Goal: Task Accomplishment & Management: Manage account settings

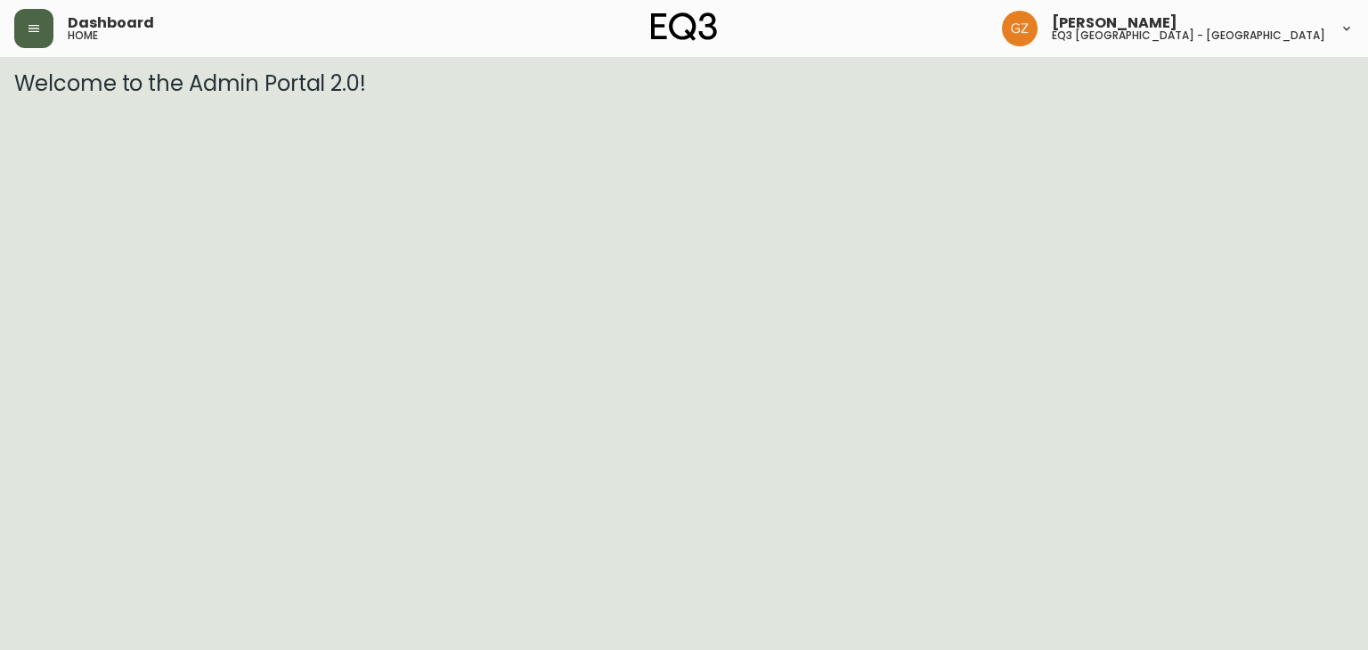
click at [37, 34] on icon "button" at bounding box center [34, 28] width 14 height 14
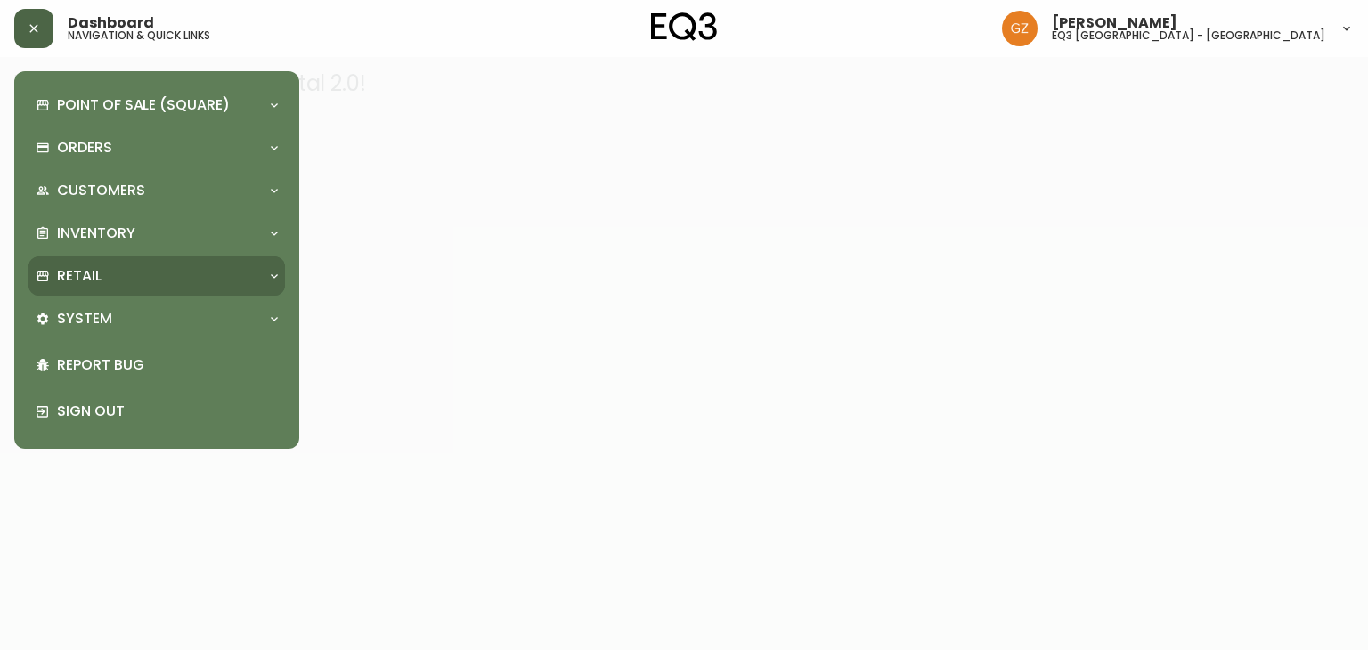
click at [120, 286] on div "Retail" at bounding box center [156, 275] width 256 height 39
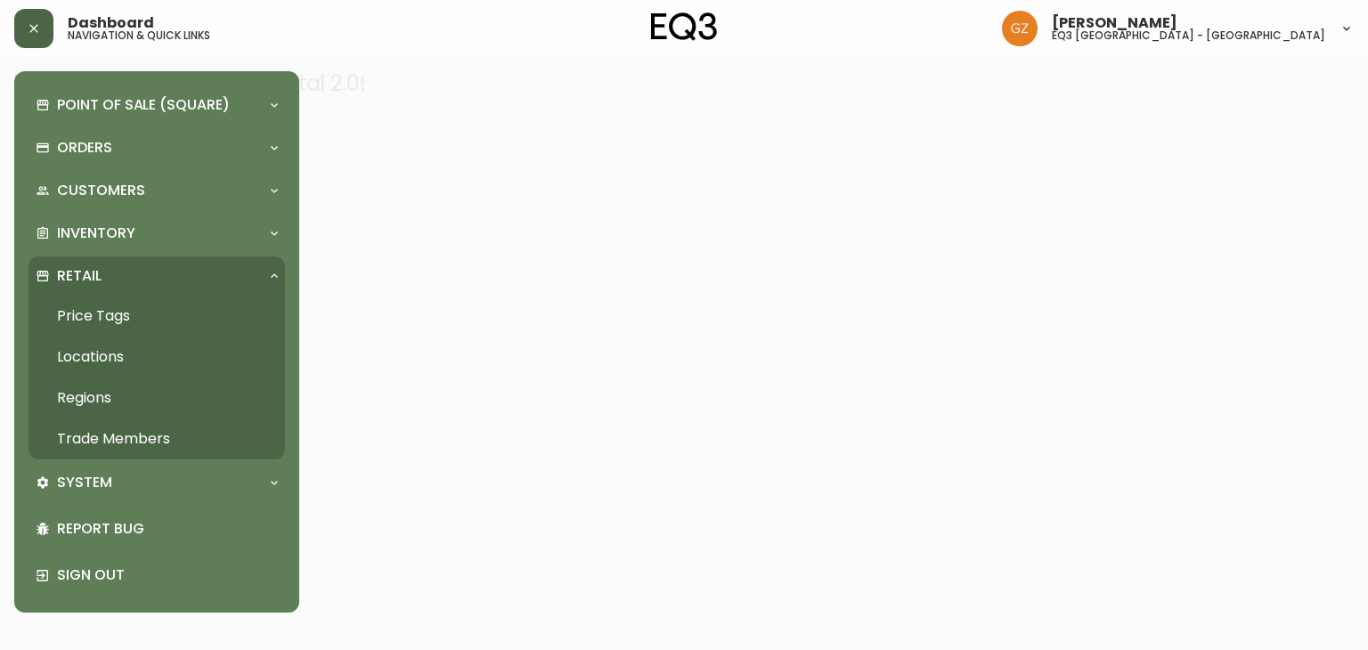
click at [133, 433] on link "Trade Members" at bounding box center [156, 438] width 256 height 41
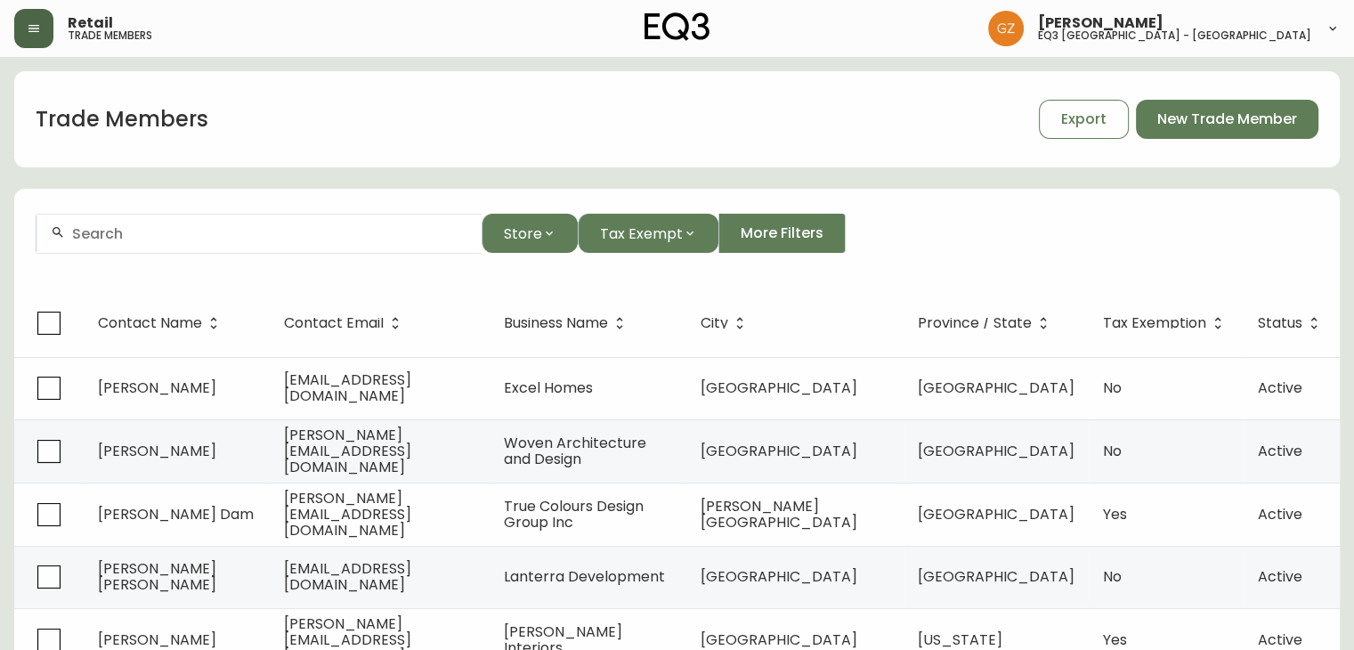
click at [214, 236] on input "text" at bounding box center [269, 233] width 395 height 17
paste input "Welcome to the EQ3 Trade Program, Thomas!"
click at [218, 229] on input "Welcome to the EQ3 Trade Program, Thomas!" at bounding box center [269, 233] width 395 height 17
drag, startPoint x: 408, startPoint y: 235, endPoint x: 0, endPoint y: 243, distance: 407.8
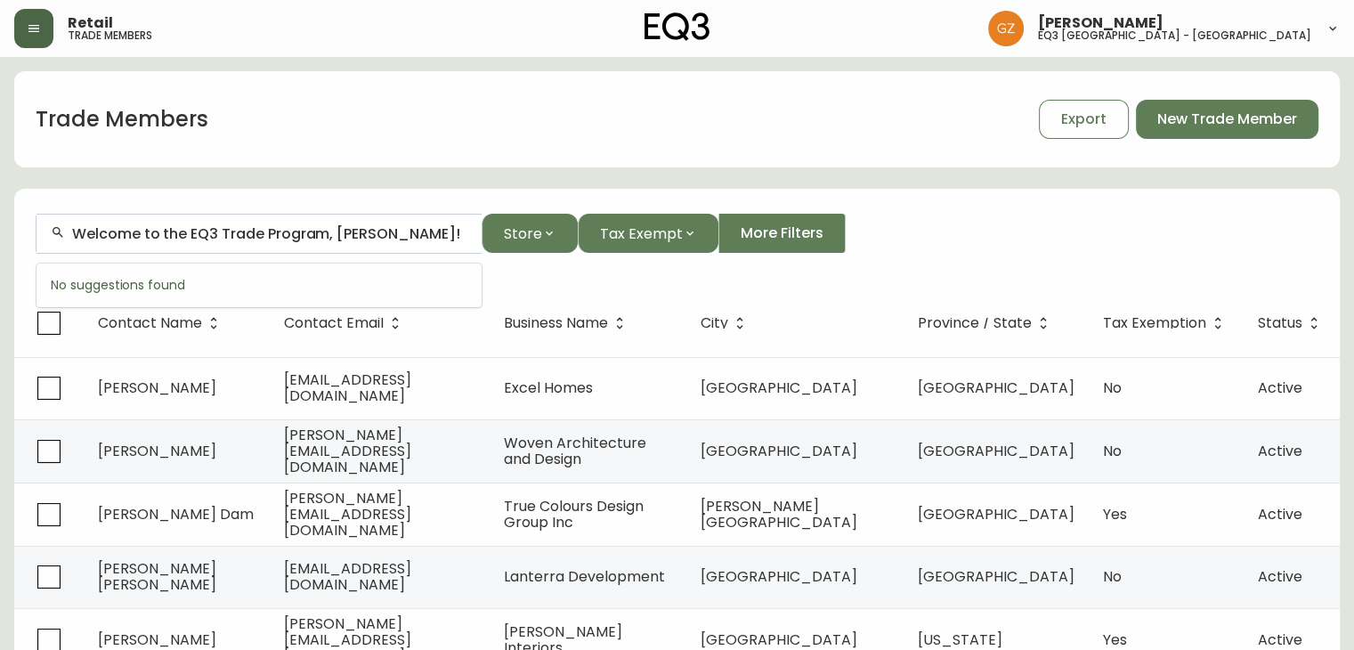
click at [0, 243] on main "Trade Members Export New Trade Member Welcome to the EQ3 Trade Program, Thomas!…" at bounding box center [677, 541] width 1354 height 969
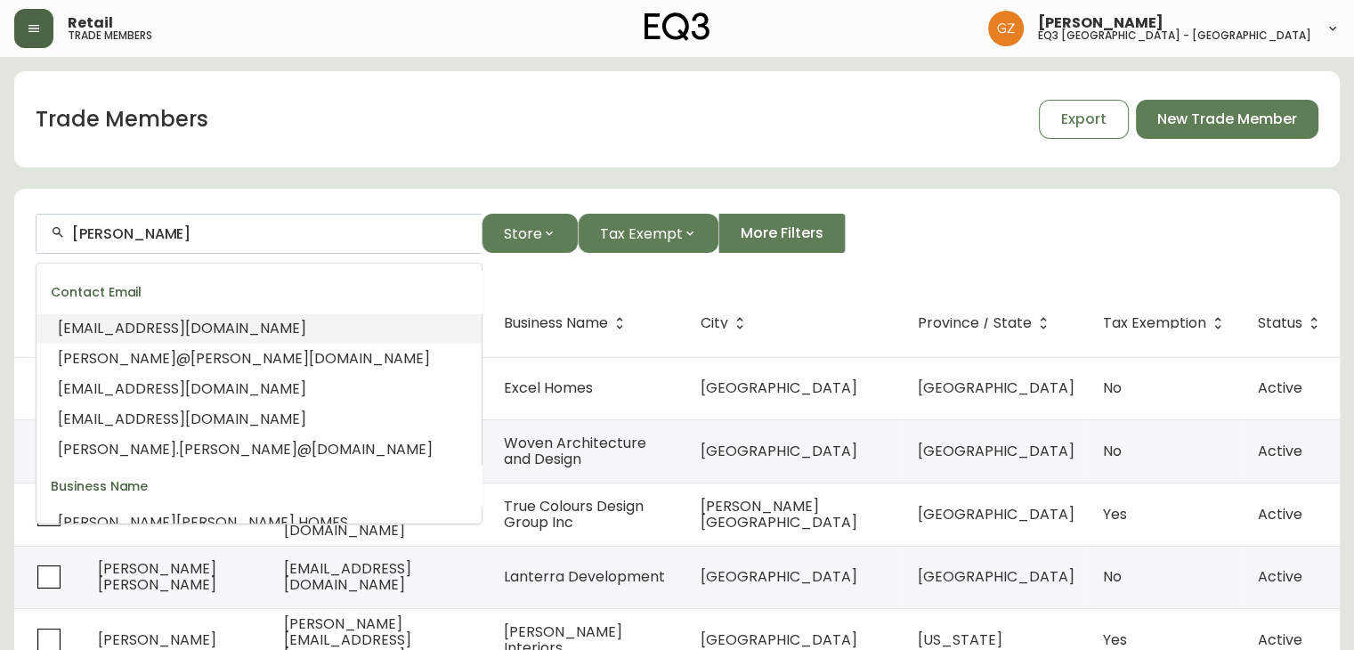
drag, startPoint x: 235, startPoint y: 236, endPoint x: 0, endPoint y: 174, distance: 243.2
click at [0, 174] on main "Trade Members Export New Trade Member Thomas Store Tax Exempt More Filters Cont…" at bounding box center [677, 541] width 1354 height 969
paste input "thomasbalaban@gmail.com"
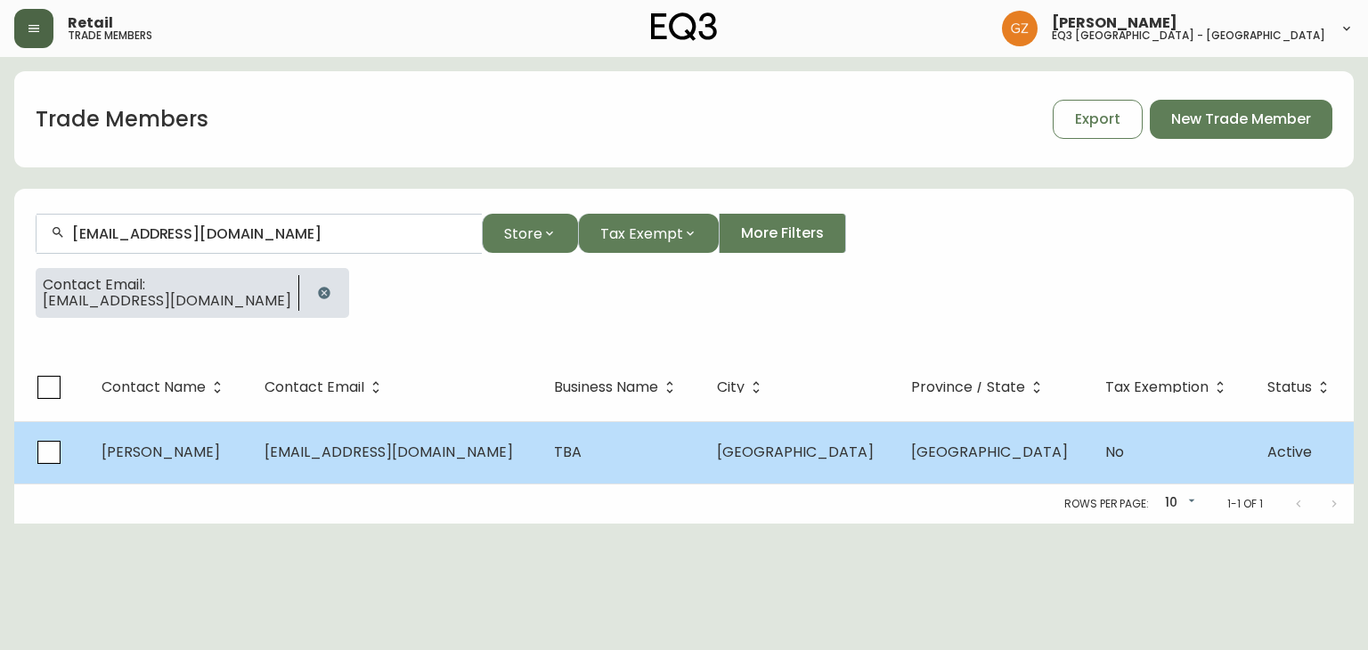
type input "thomasbalaban@gmail.com"
click at [171, 460] on span "THOMAS BALABAN" at bounding box center [160, 452] width 118 height 20
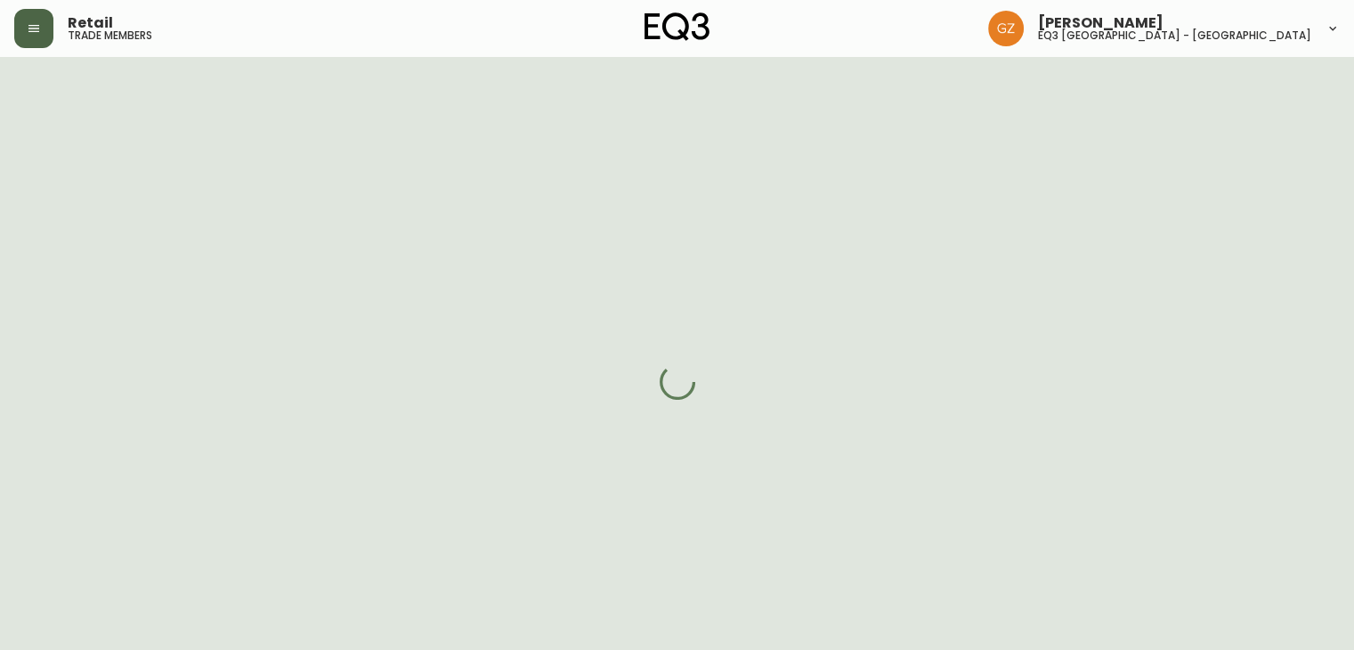
select select "QC"
select select "CA"
select select "CA_EN"
select select "Outreach from a Trade Rep"
select select "Architect"
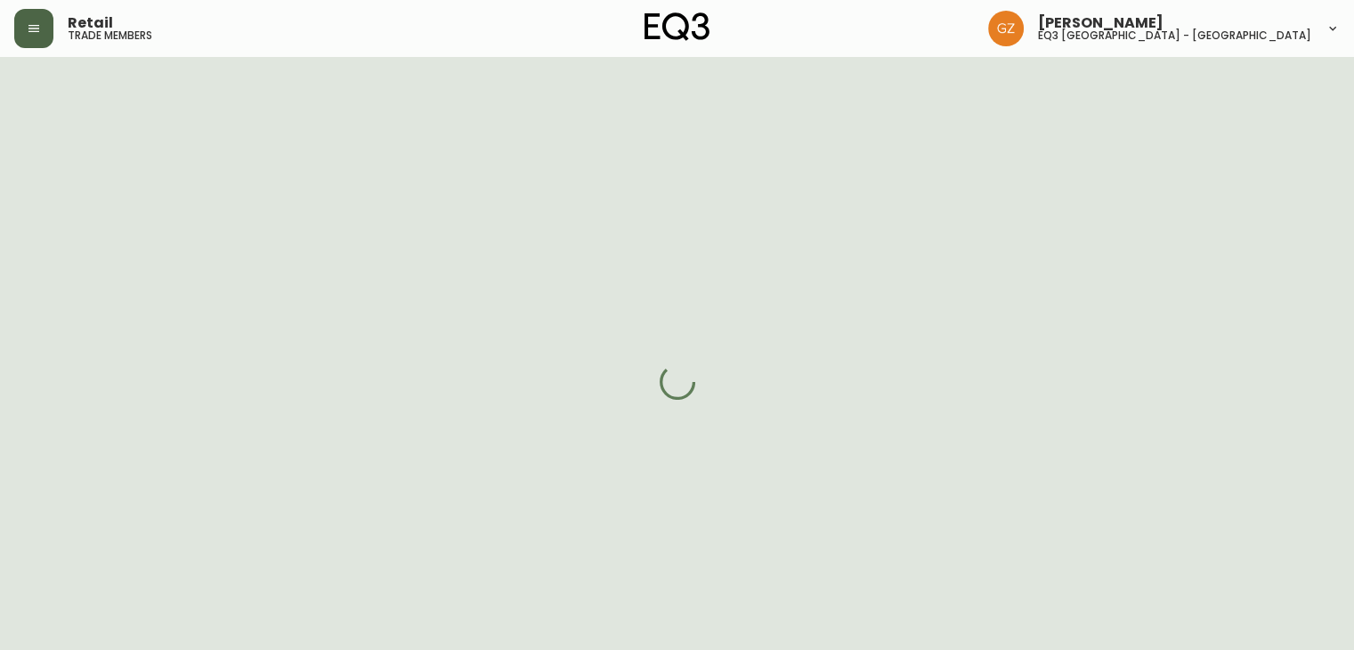
select select "cjw10z96t00cw6gs04aeyfqxf"
select select "false"
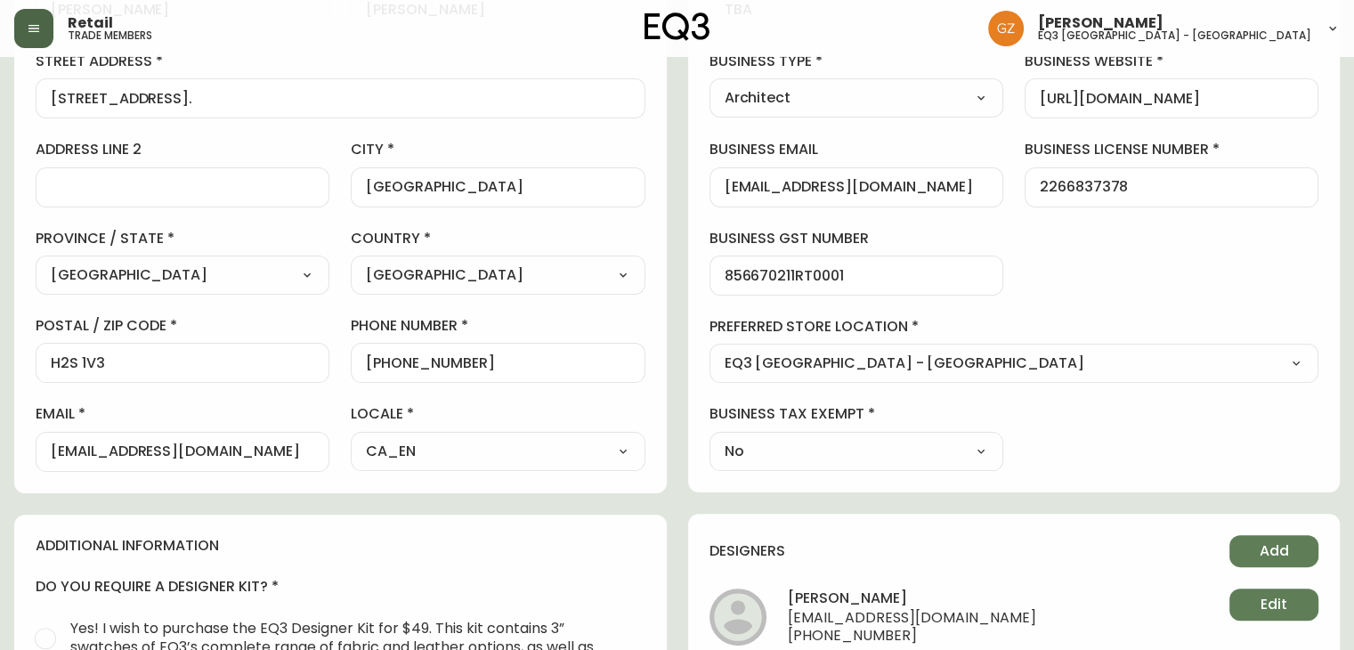
scroll to position [445, 0]
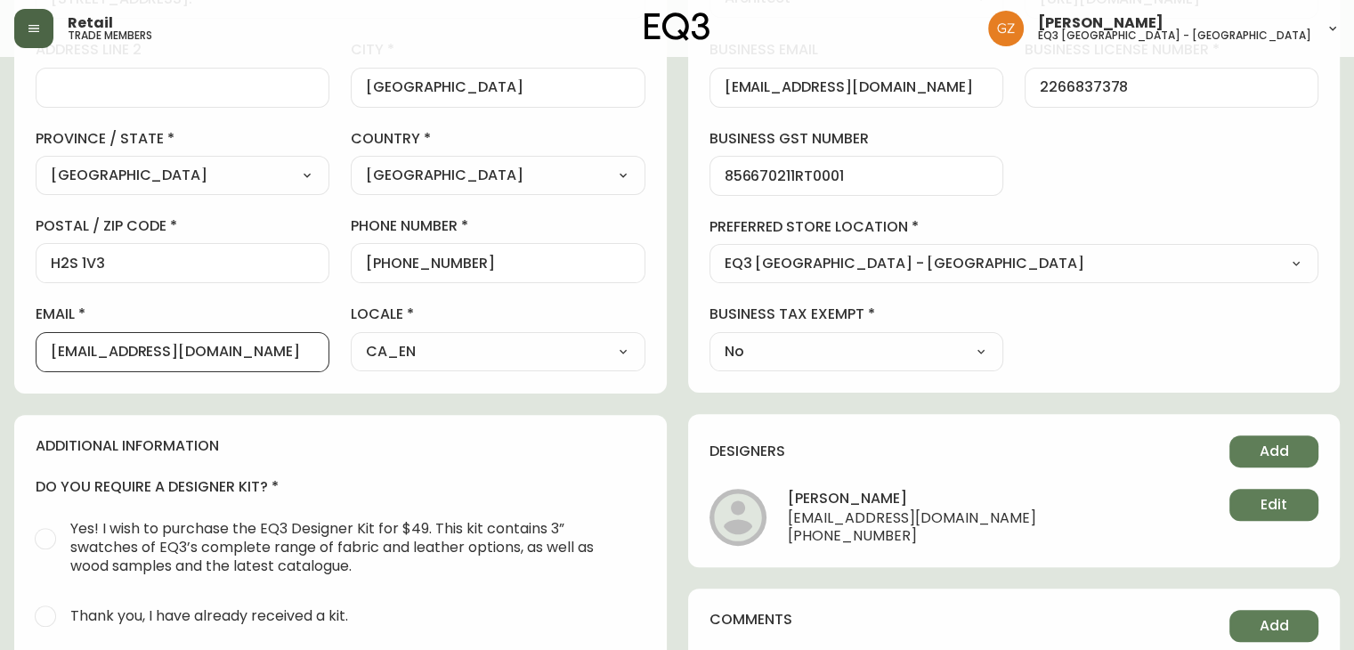
drag, startPoint x: 271, startPoint y: 350, endPoint x: 0, endPoint y: 343, distance: 270.7
click at [0, 343] on main "THOMAS BALABAN Added: August 11, 2025 at 2:18 pm Delete Save active contact inf…" at bounding box center [677, 288] width 1354 height 1353
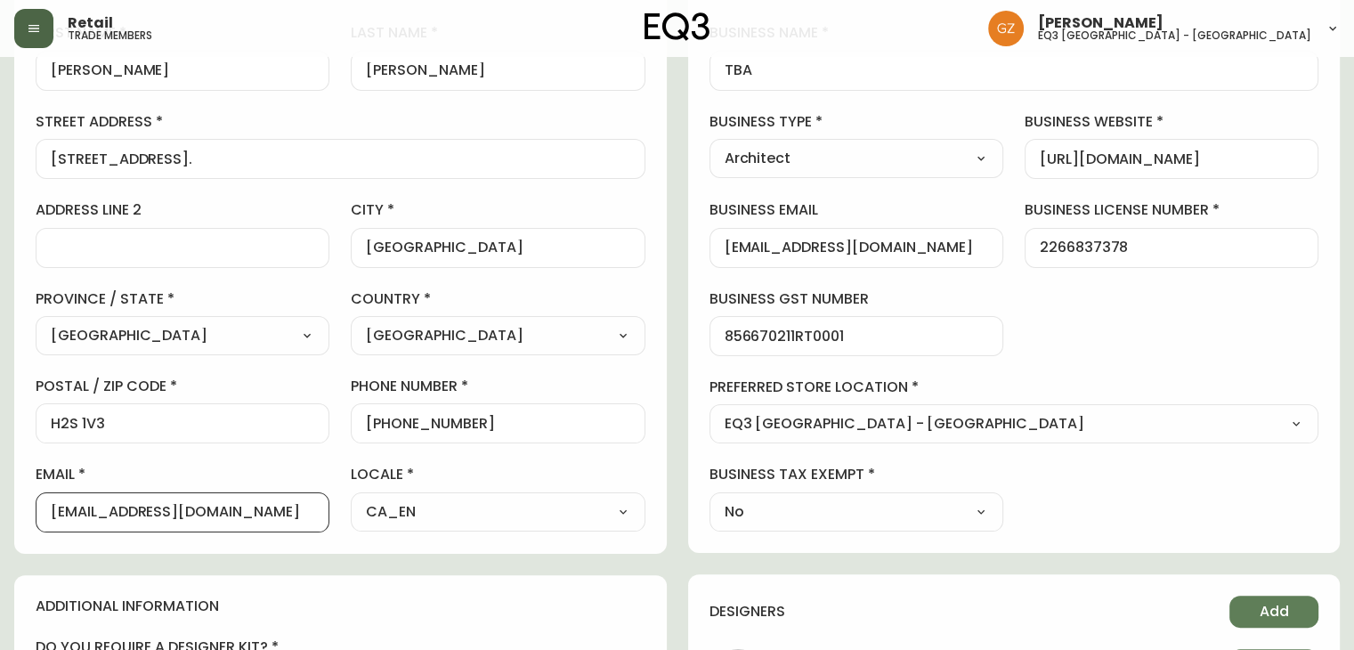
scroll to position [356, 0]
